Goal: Information Seeking & Learning: Learn about a topic

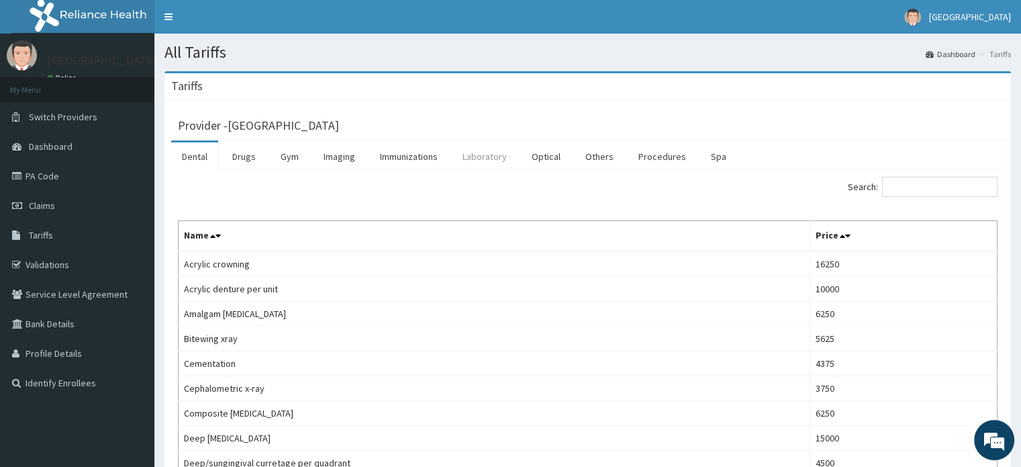
click at [482, 145] on link "Laboratory" at bounding box center [485, 156] width 66 height 28
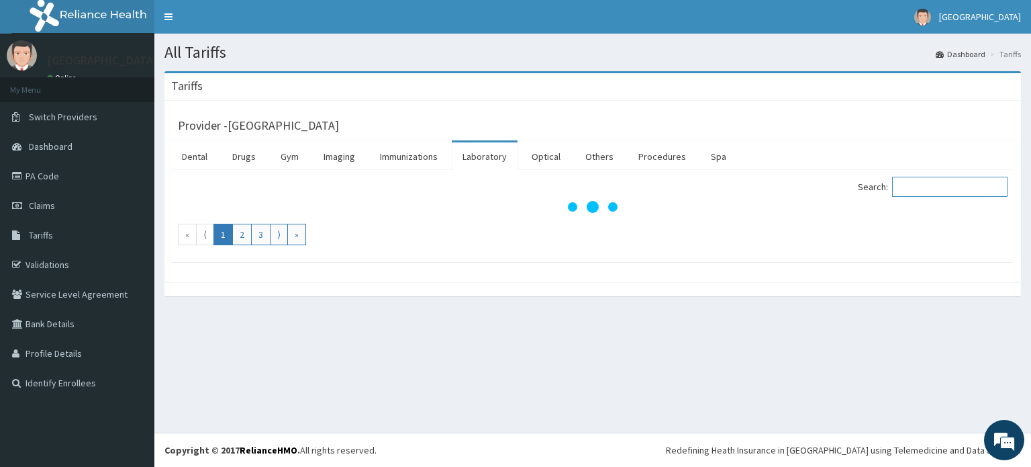
click at [929, 188] on input "Search:" at bounding box center [949, 187] width 115 height 20
type input "stool"
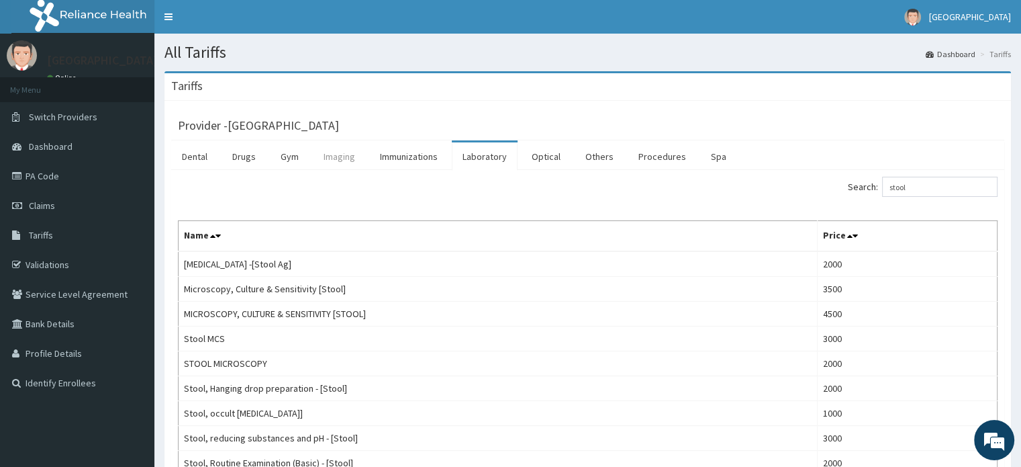
click at [344, 153] on link "Imaging" at bounding box center [339, 156] width 53 height 28
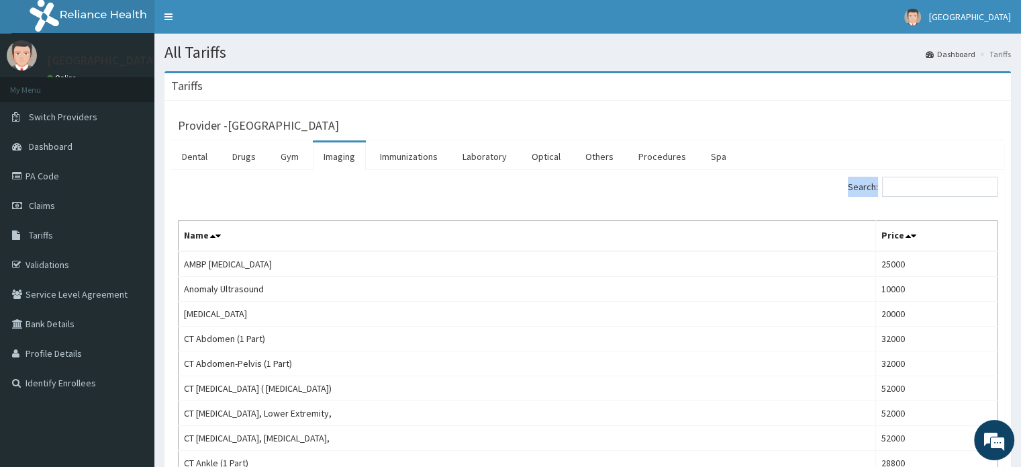
drag, startPoint x: 887, startPoint y: 195, endPoint x: 972, endPoint y: 185, distance: 85.9
click at [972, 185] on label "Search:" at bounding box center [923, 187] width 150 height 20
click at [972, 185] on input "Search:" at bounding box center [939, 187] width 115 height 20
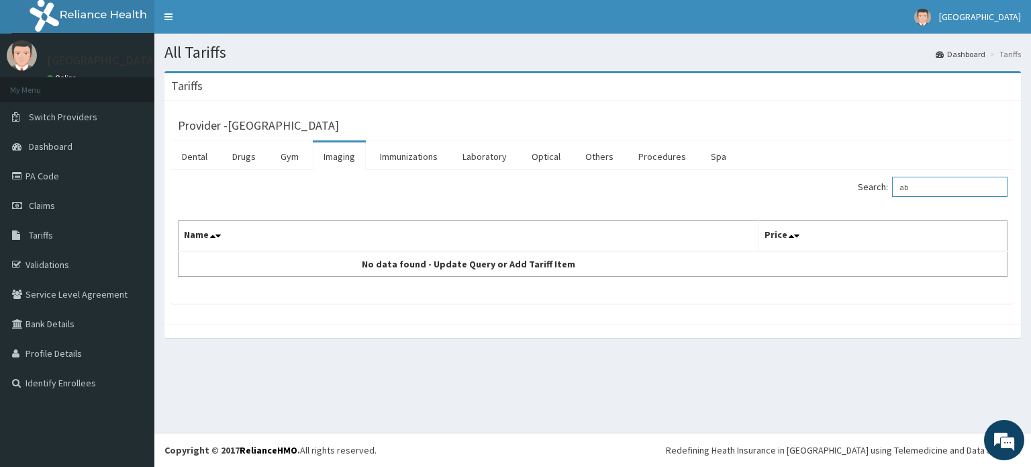
type input "a"
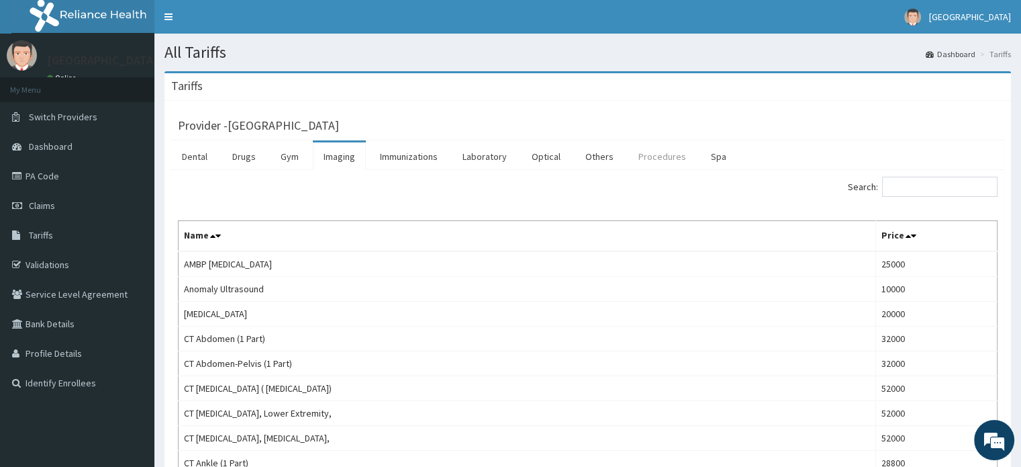
click at [666, 152] on link "Procedures" at bounding box center [662, 156] width 69 height 28
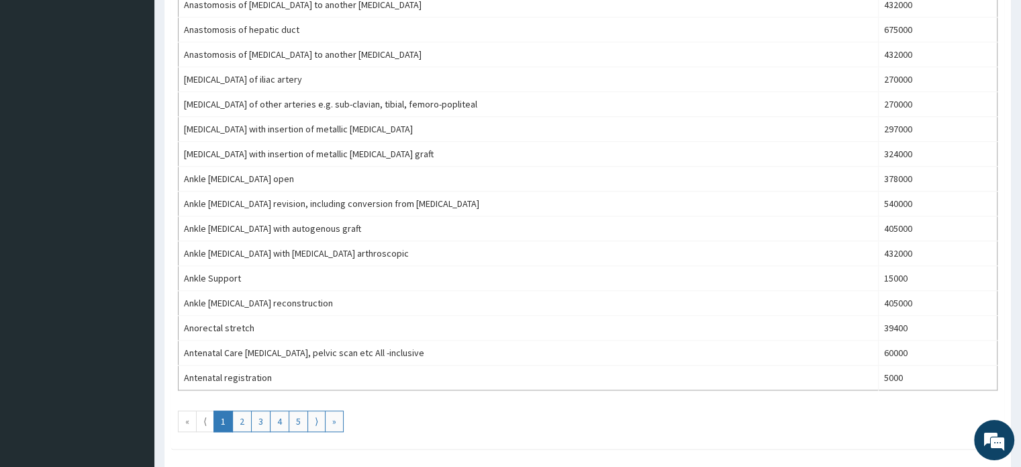
scroll to position [1170, 0]
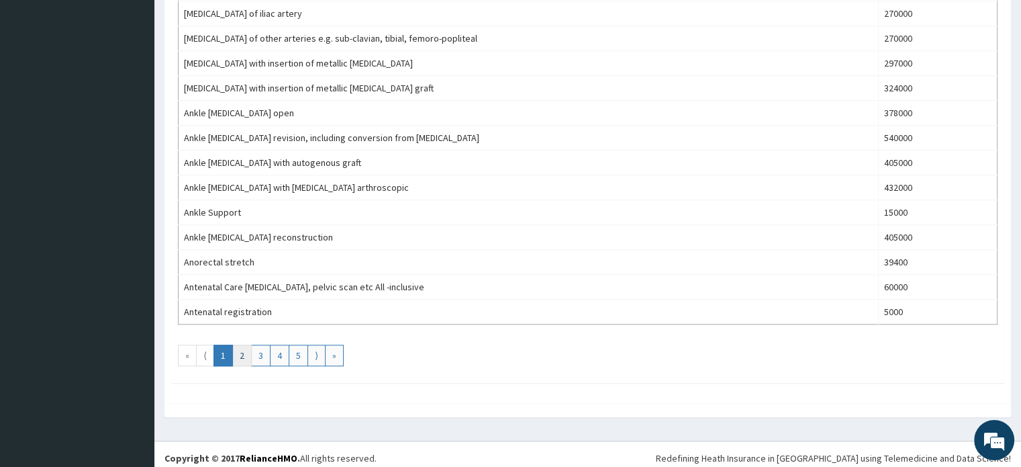
click at [244, 346] on link "2" at bounding box center [241, 354] width 19 height 21
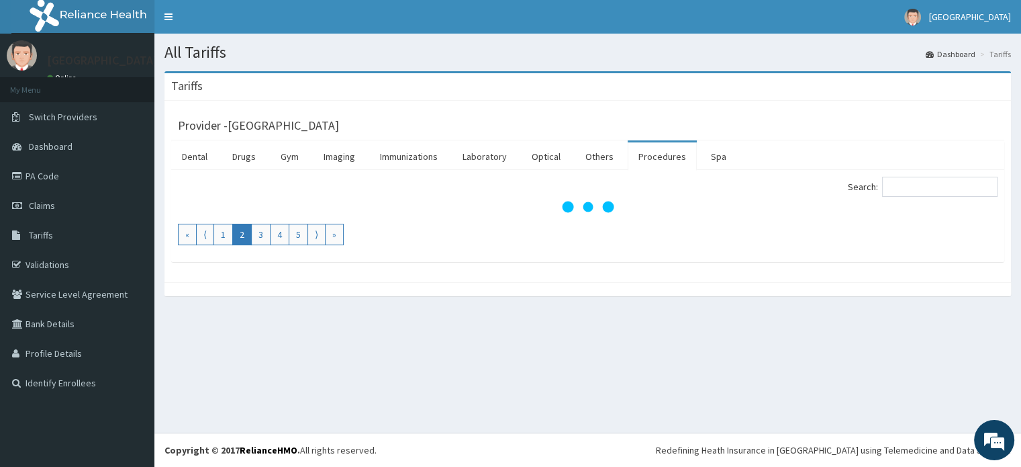
scroll to position [0, 0]
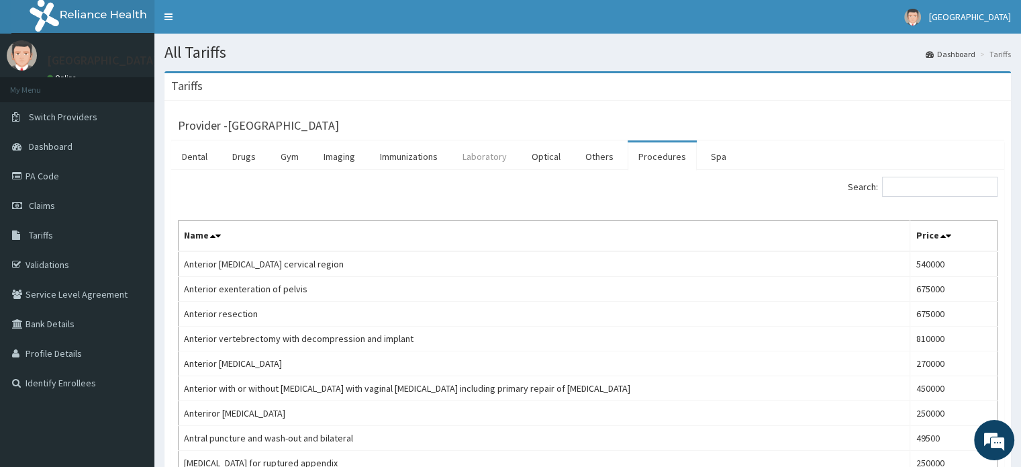
click at [481, 155] on link "Laboratory" at bounding box center [485, 156] width 66 height 28
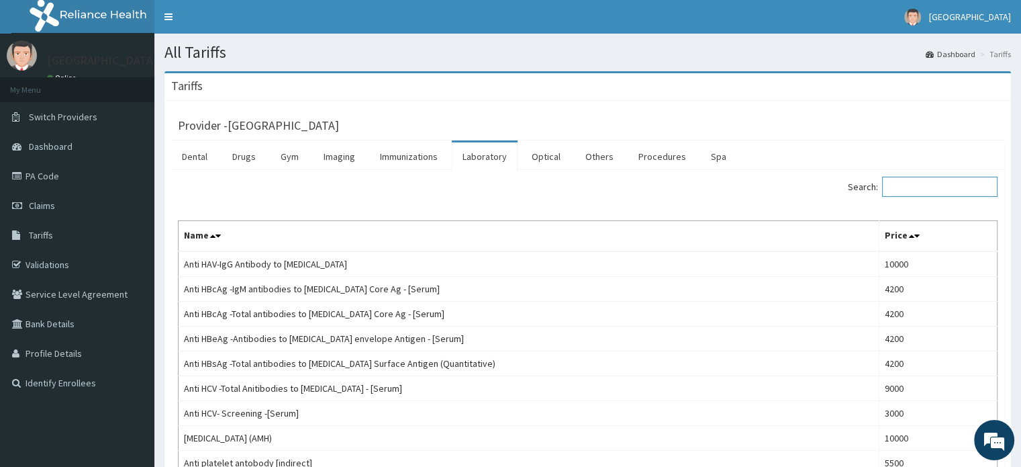
click at [934, 177] on input "Search:" at bounding box center [939, 187] width 115 height 20
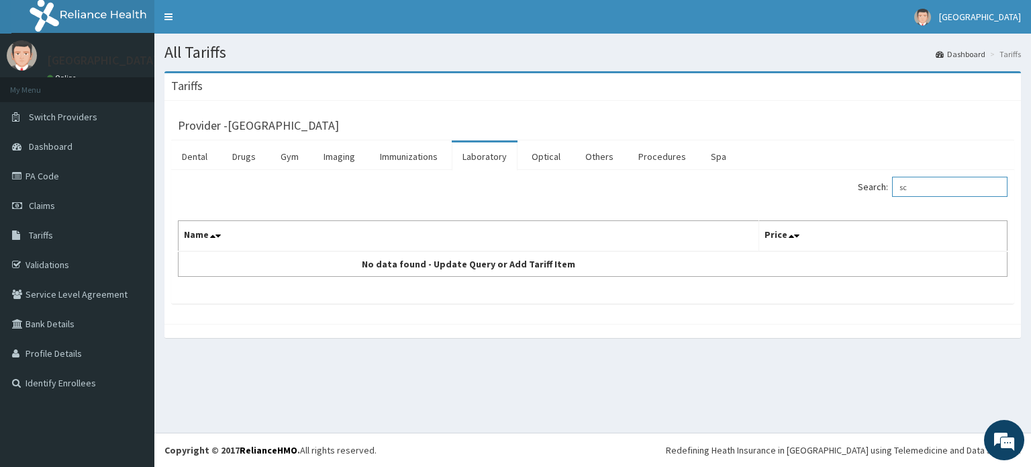
type input "s"
type input "ultra"
click at [354, 156] on link "Imaging" at bounding box center [339, 156] width 53 height 28
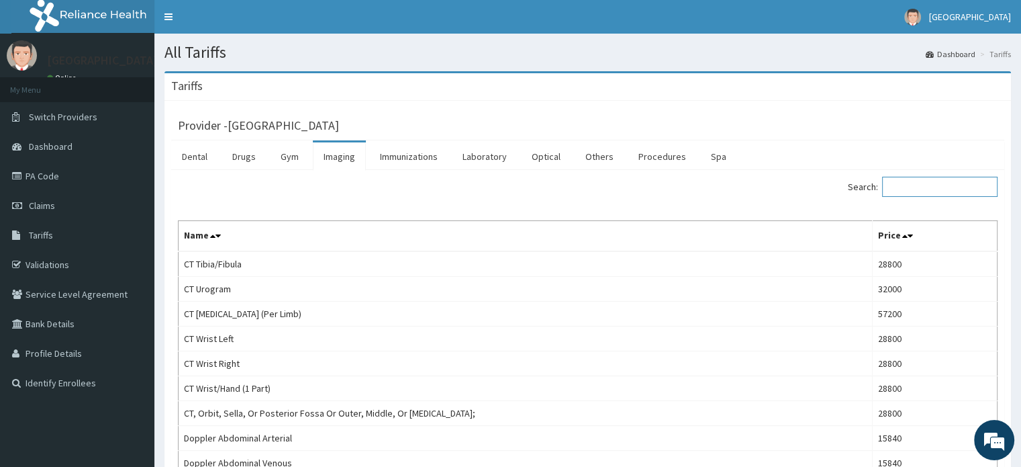
click at [941, 193] on input "Search:" at bounding box center [939, 187] width 115 height 20
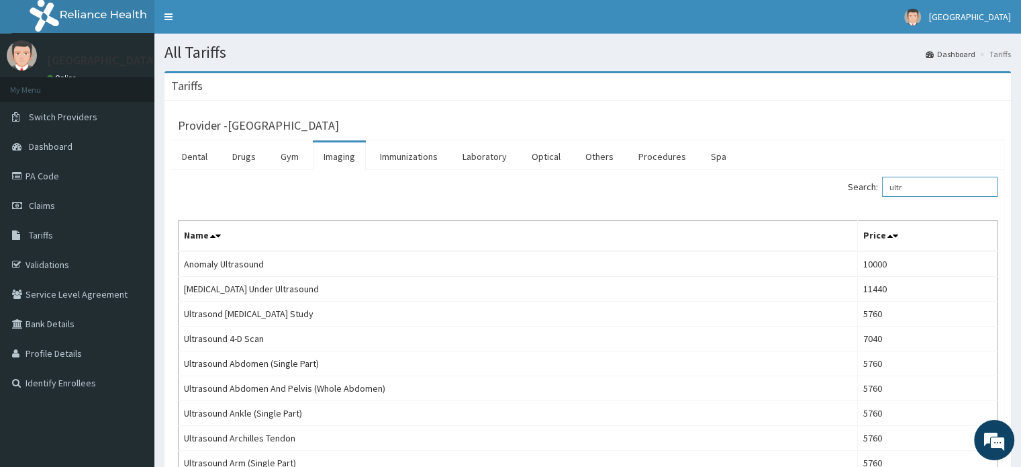
type input "ultr"
